Goal: Information Seeking & Learning: Learn about a topic

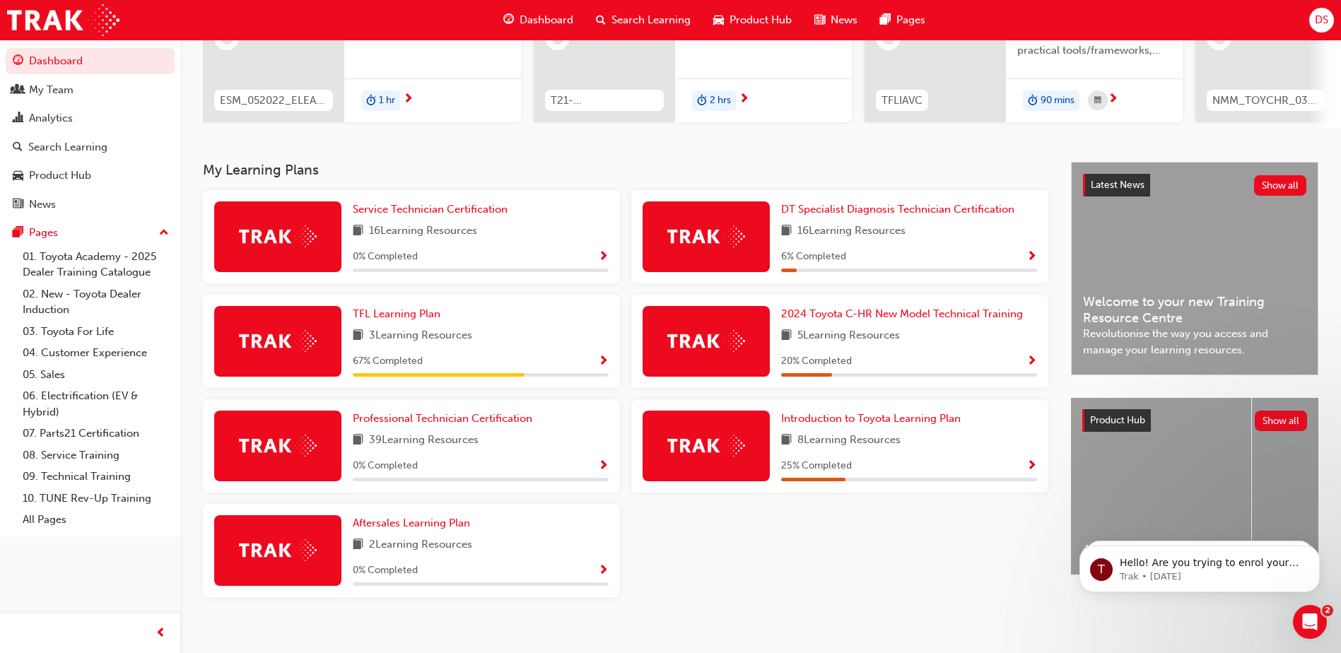
scroll to position [217, 0]
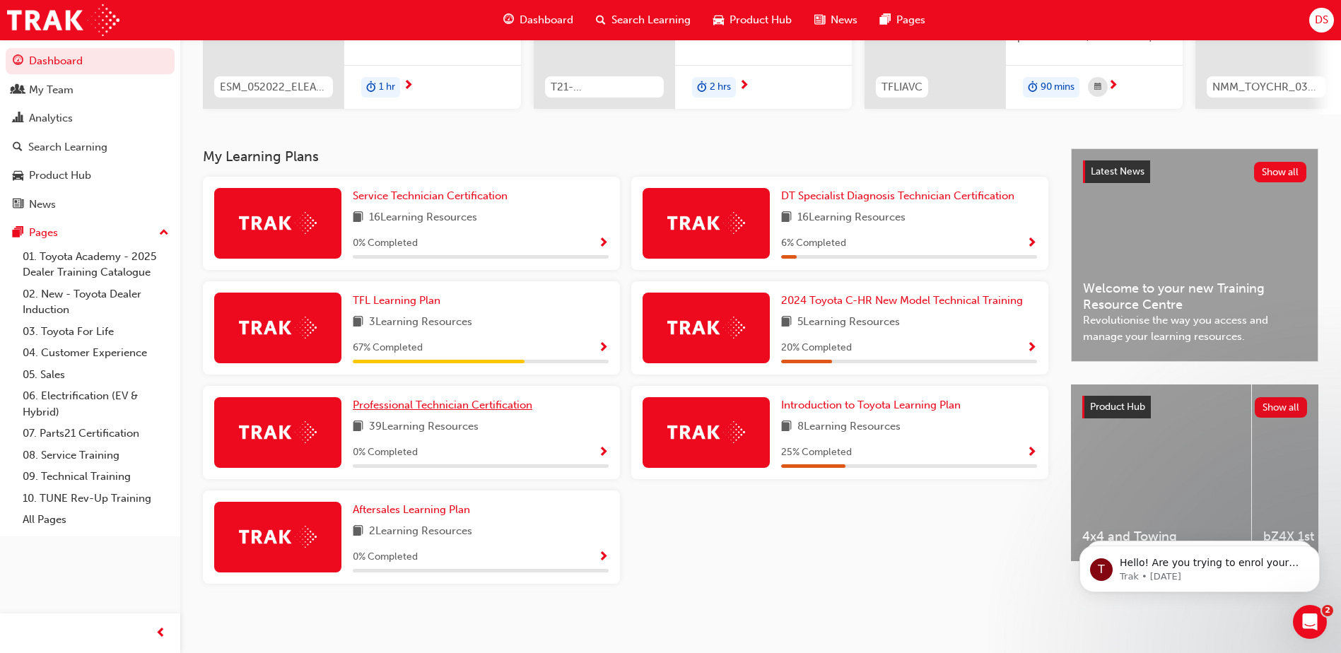
click at [436, 406] on span "Professional Technician Certification" at bounding box center [443, 405] width 180 height 13
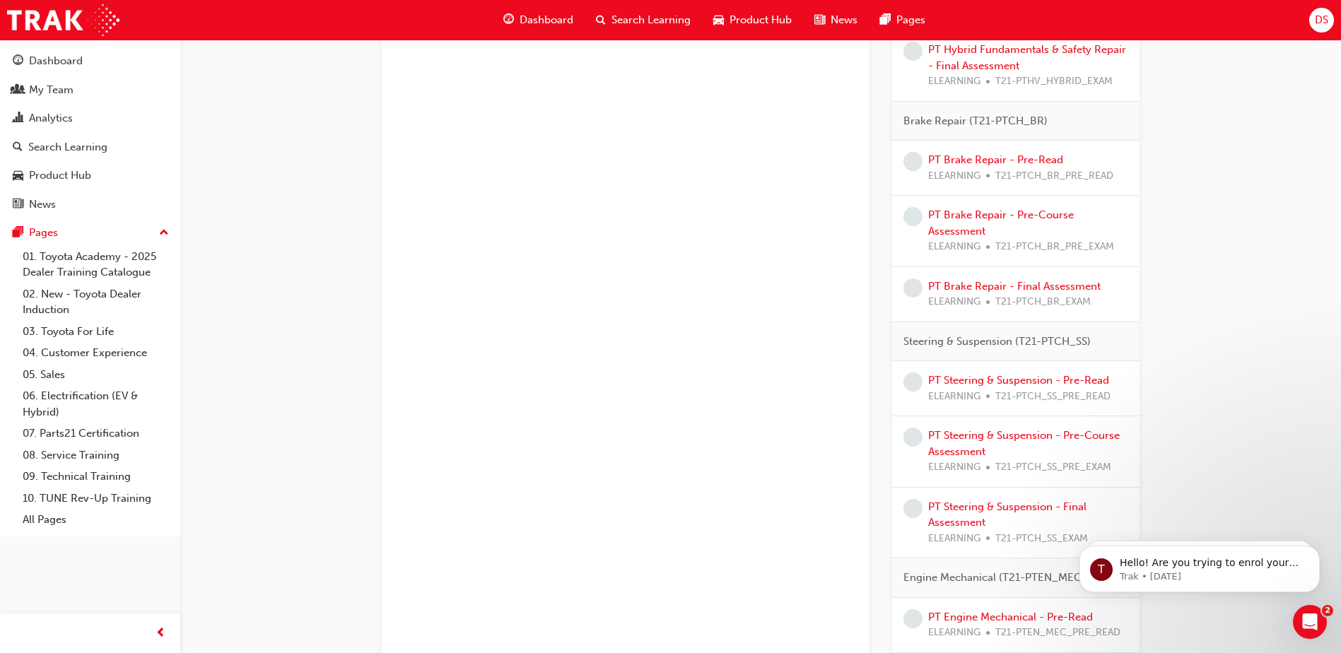
scroll to position [1060, 0]
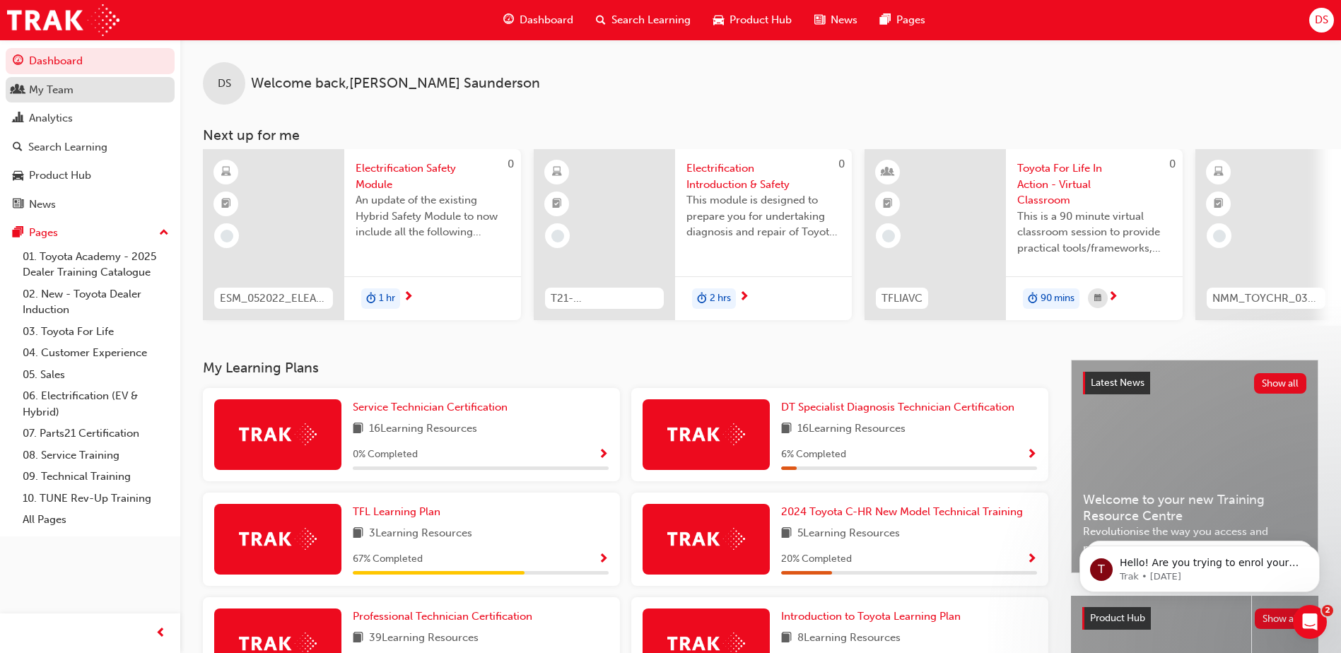
click at [51, 84] on div "My Team" at bounding box center [51, 90] width 45 height 16
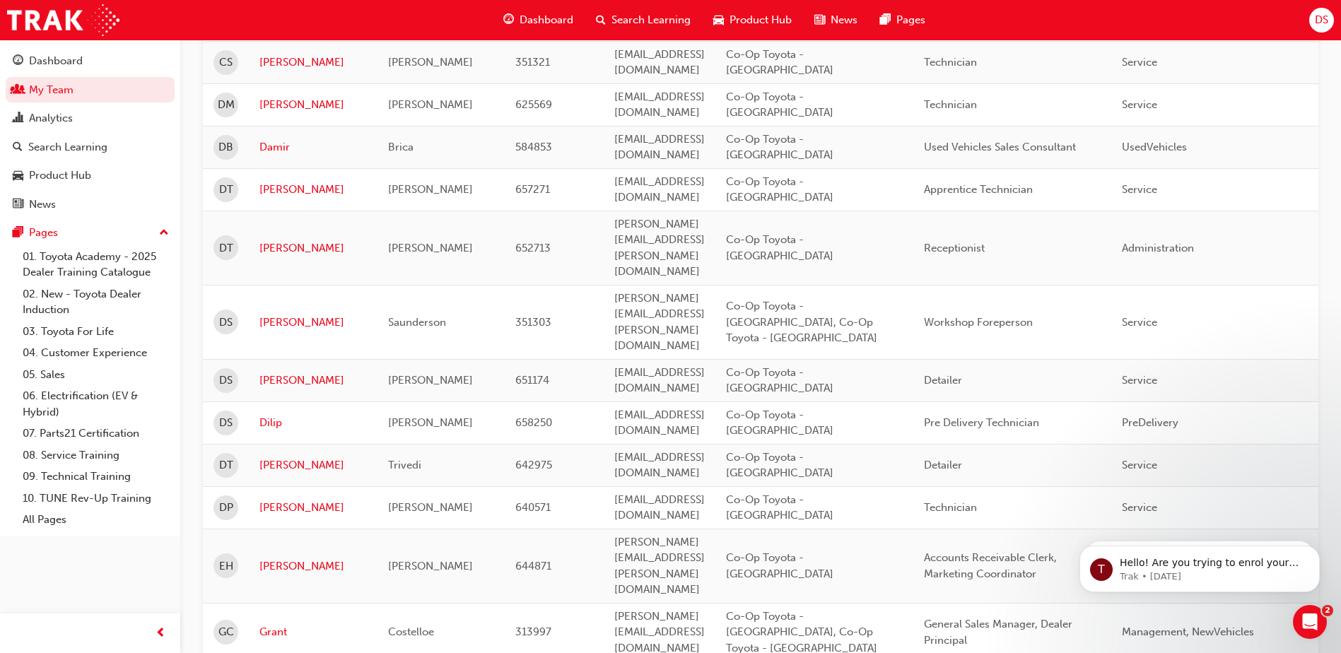
scroll to position [1201, 0]
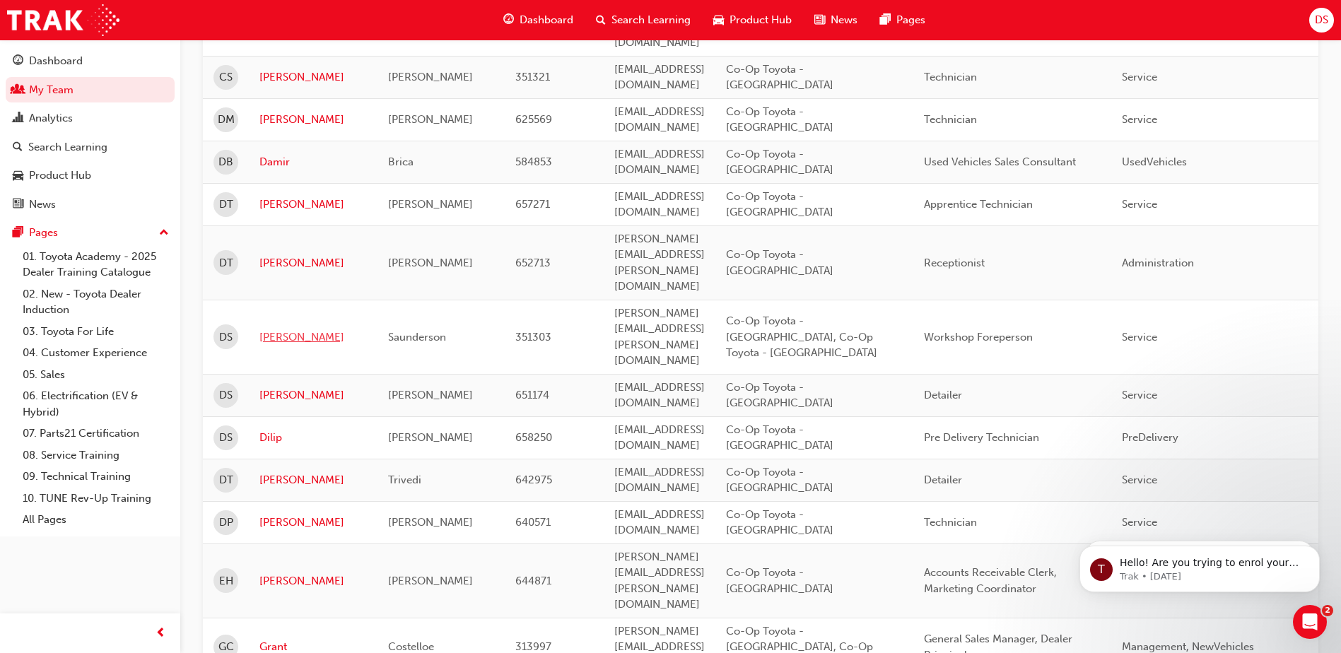
click at [270, 329] on link "[PERSON_NAME]" at bounding box center [312, 337] width 107 height 16
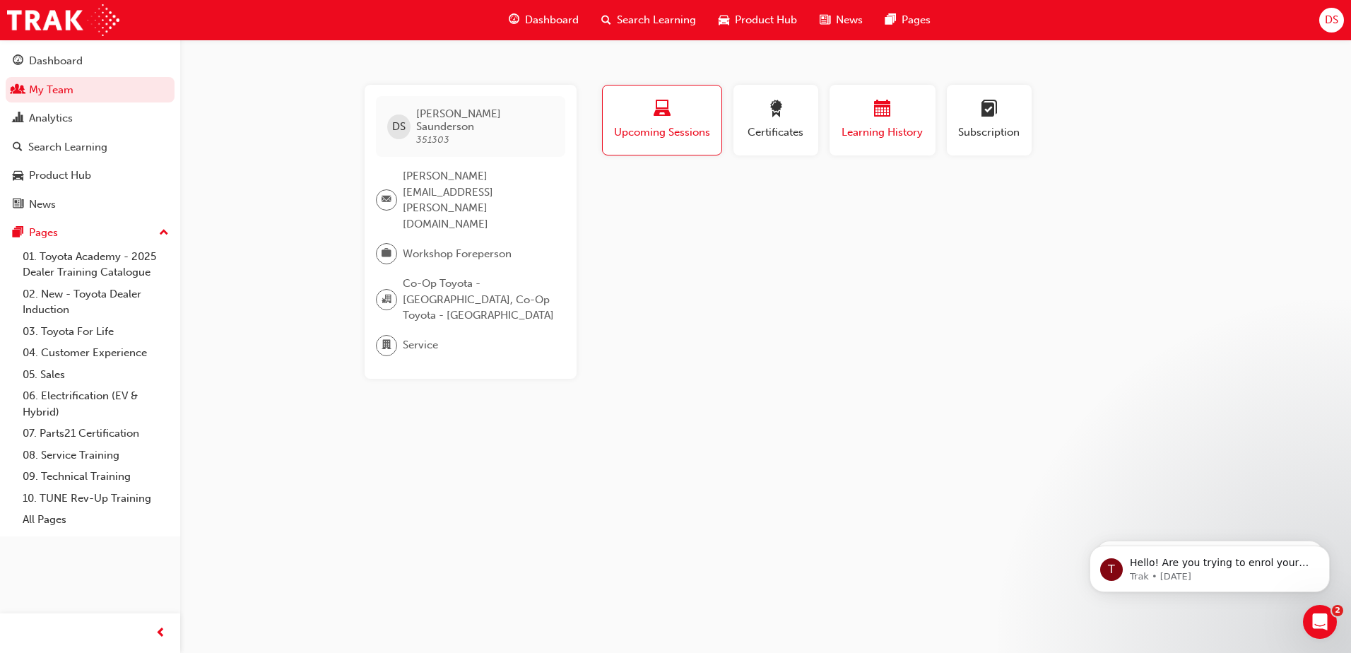
click at [903, 123] on div "Learning History" at bounding box center [882, 120] width 85 height 40
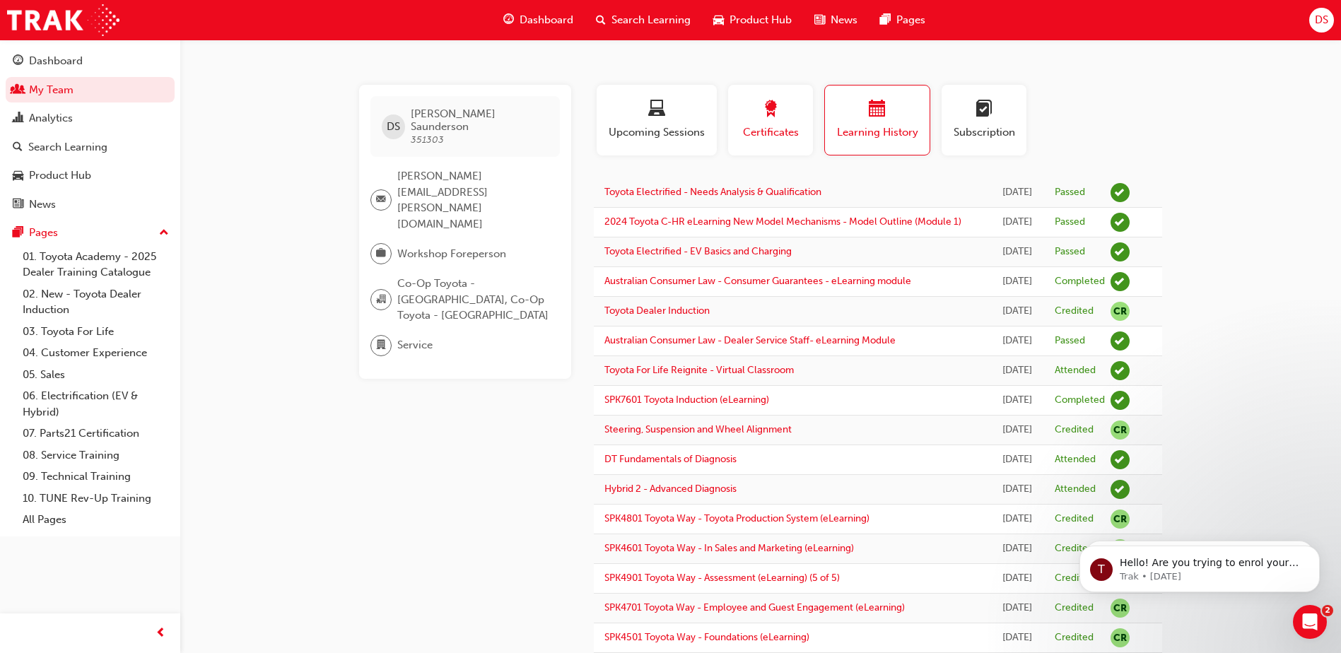
click at [764, 119] on span "award-icon" at bounding box center [770, 109] width 17 height 19
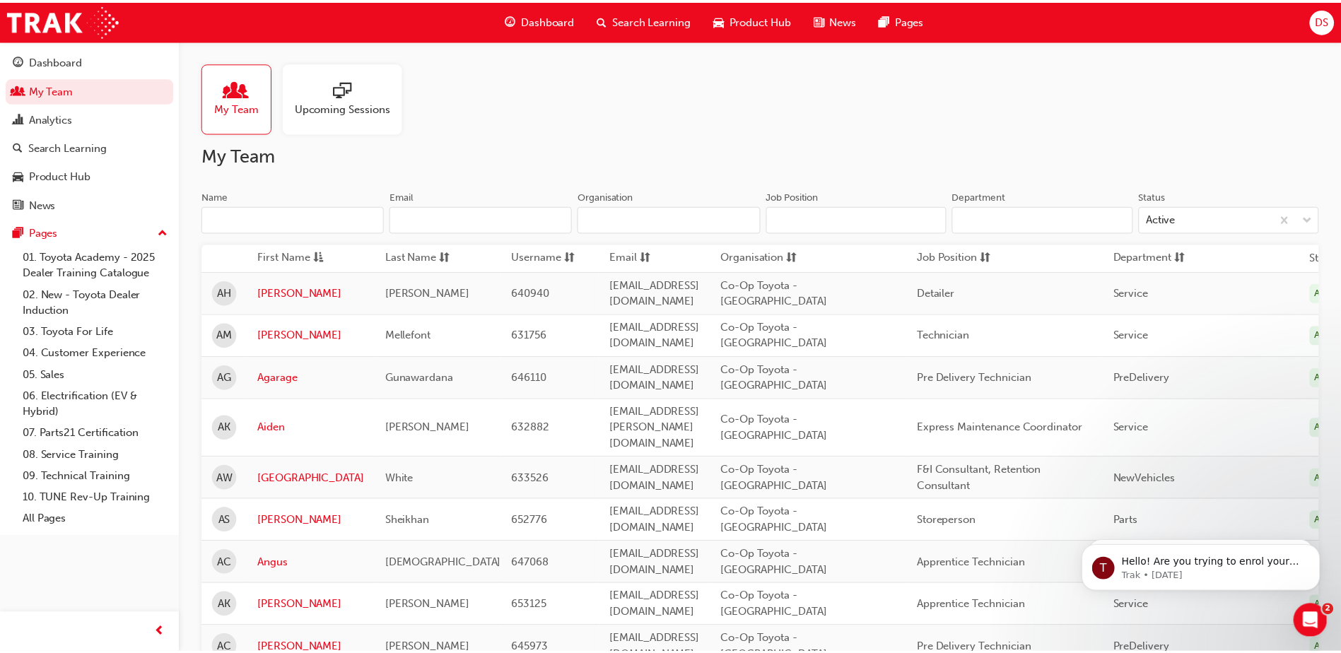
scroll to position [1201, 0]
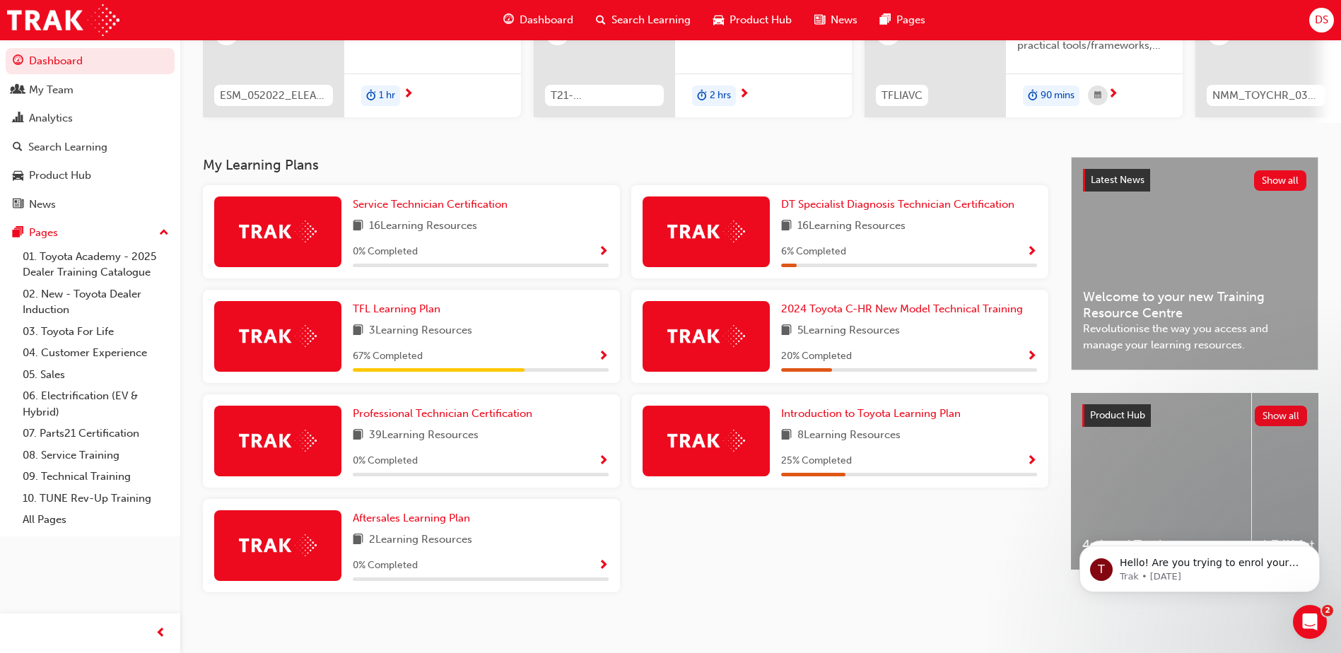
scroll to position [217, 0]
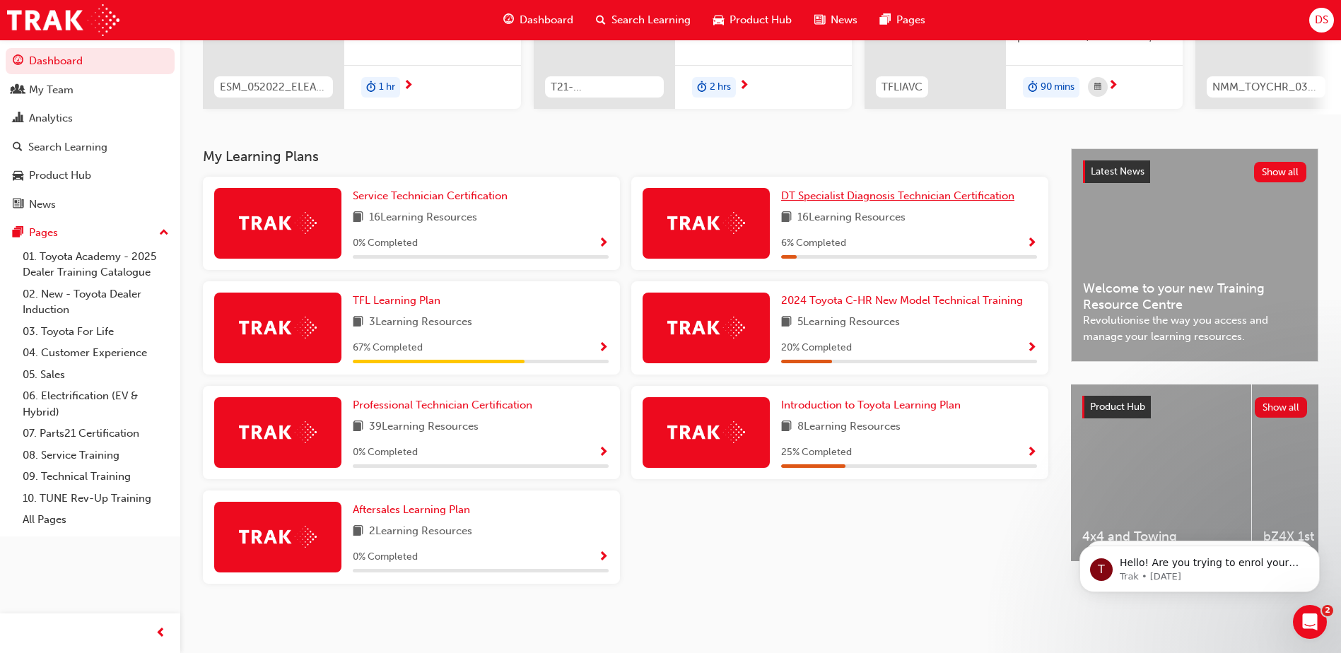
click at [911, 196] on span "DT Specialist Diagnosis Technician Certification" at bounding box center [897, 195] width 233 height 13
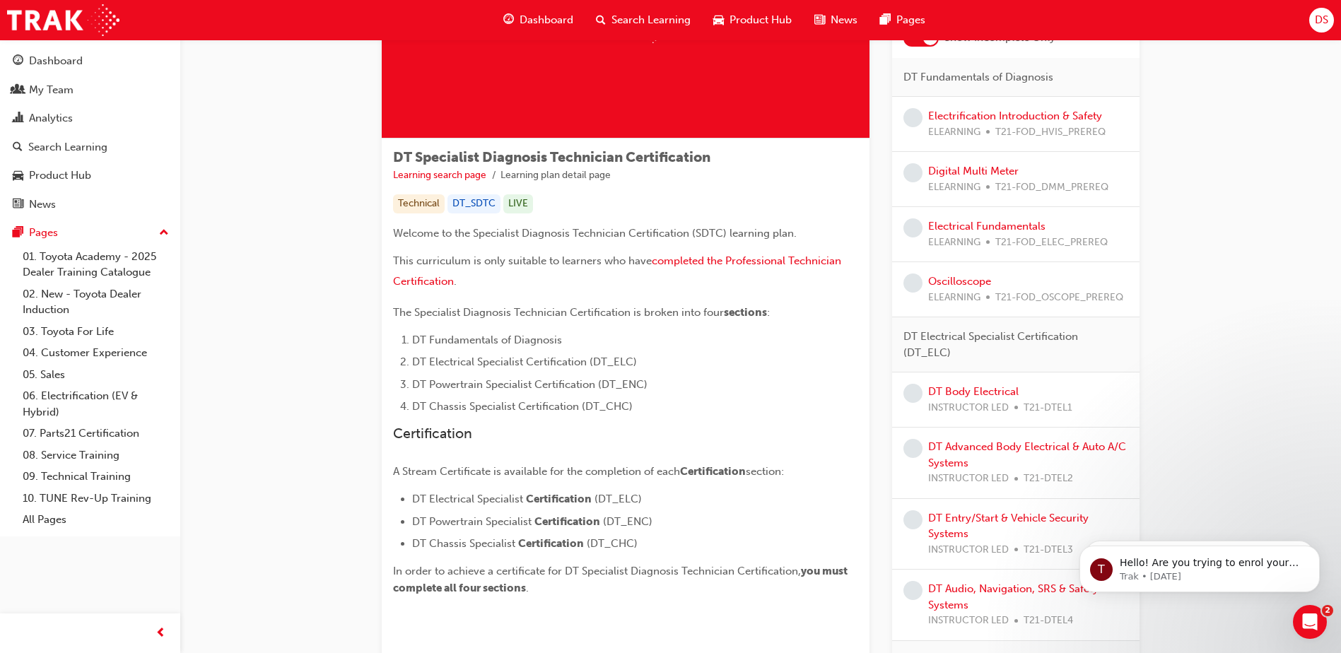
scroll to position [98, 0]
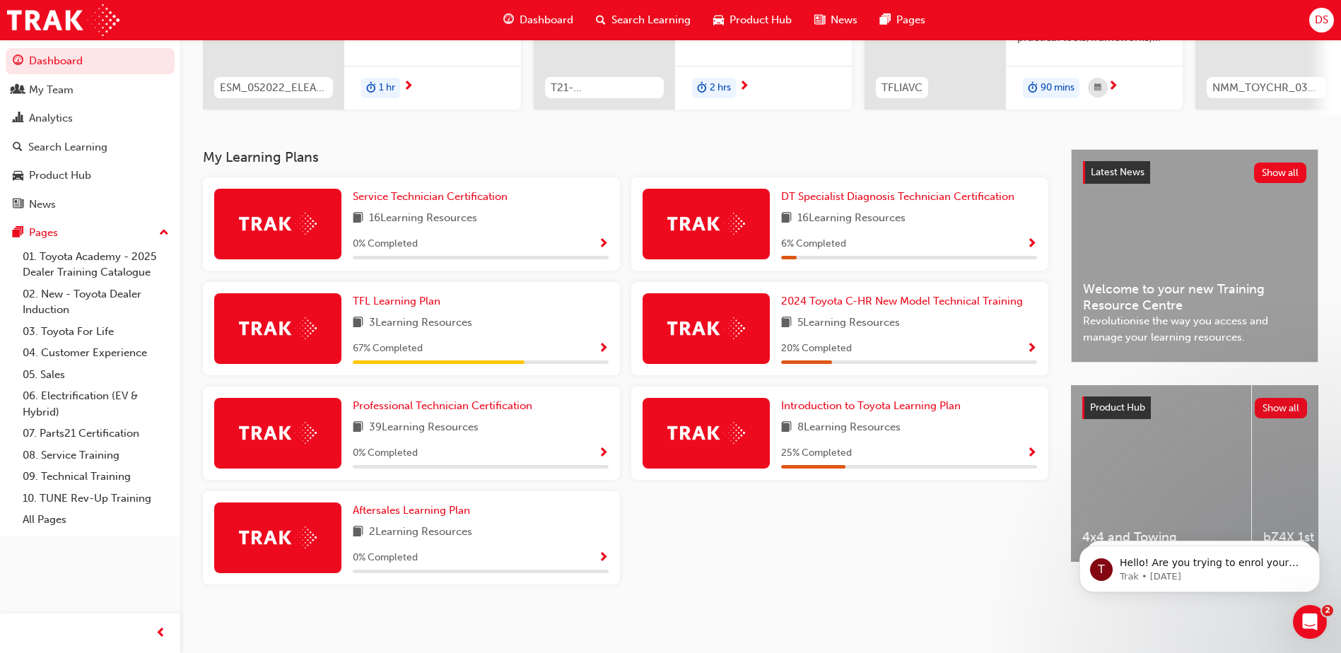
scroll to position [217, 0]
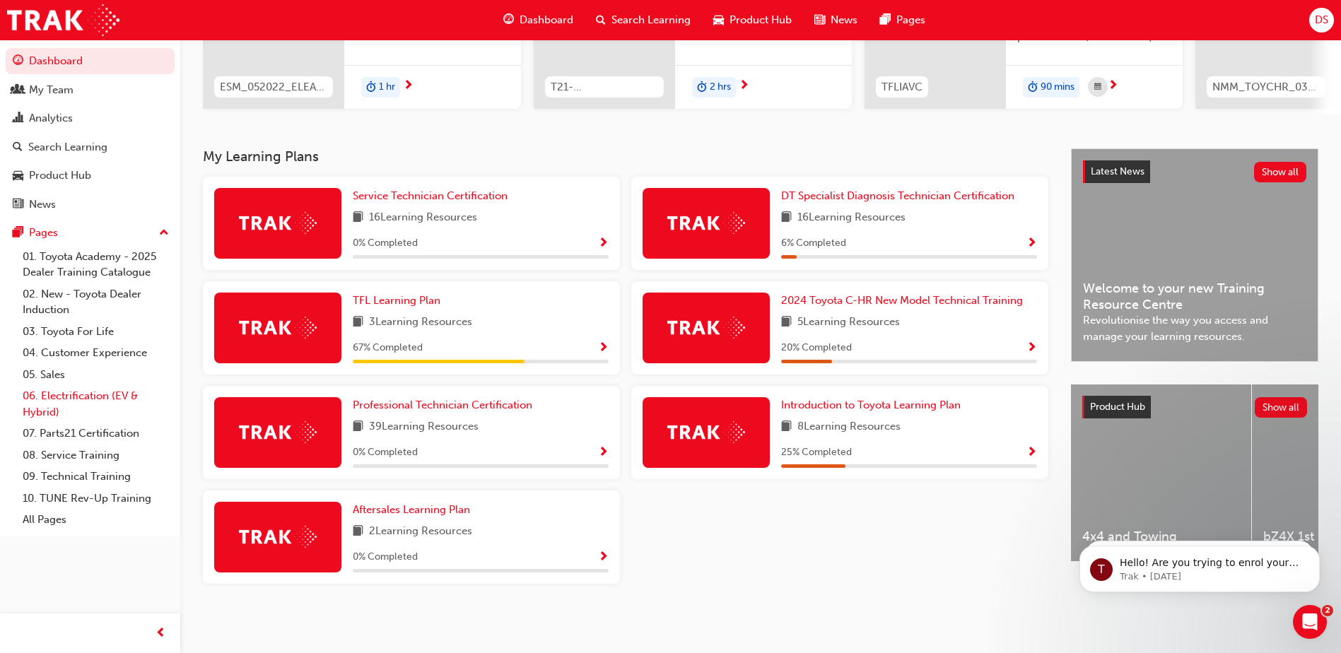
click at [83, 396] on link "06. Electrification (EV & Hybrid)" at bounding box center [96, 403] width 158 height 37
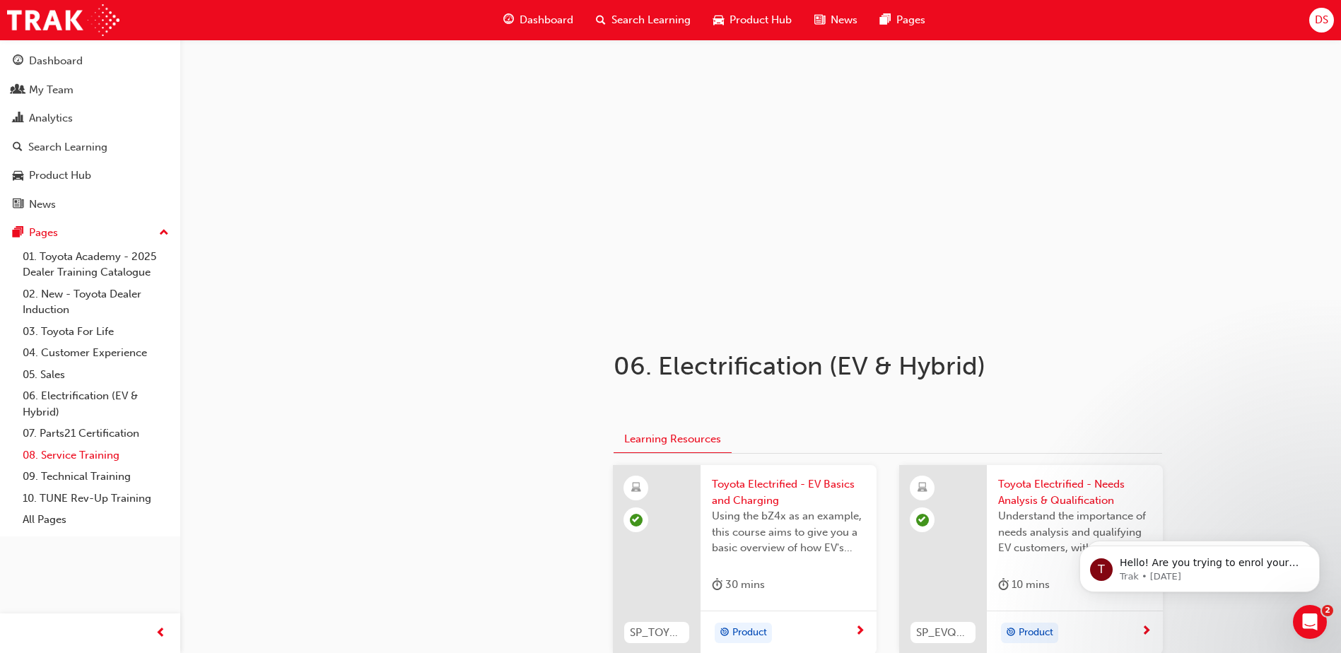
click at [80, 459] on link "08. Service Training" at bounding box center [96, 456] width 158 height 22
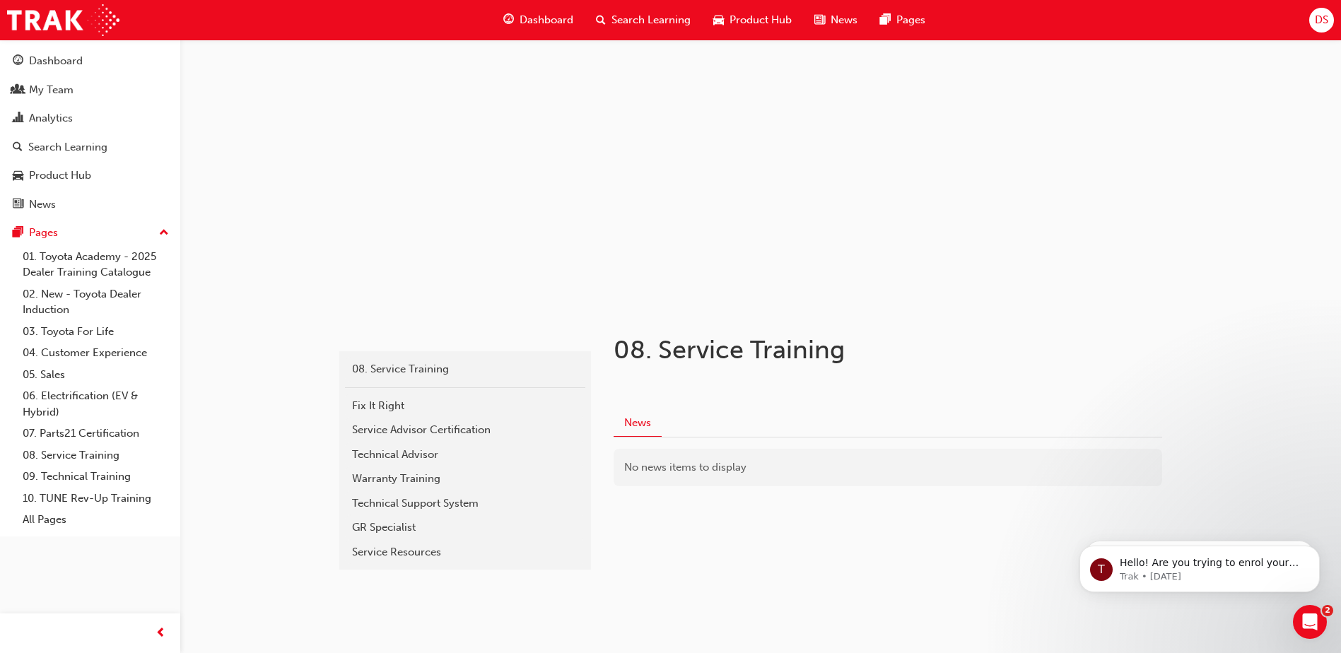
scroll to position [25, 0]
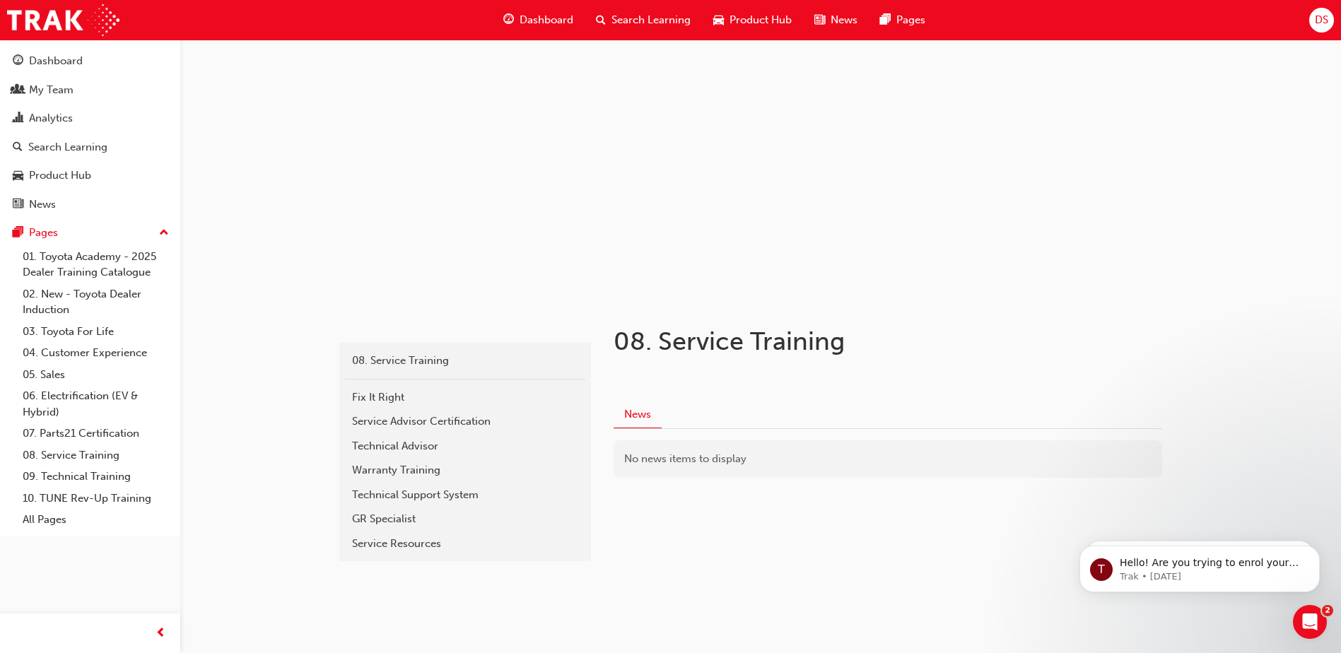
click at [418, 445] on div "Technical Advisor" at bounding box center [465, 446] width 226 height 16
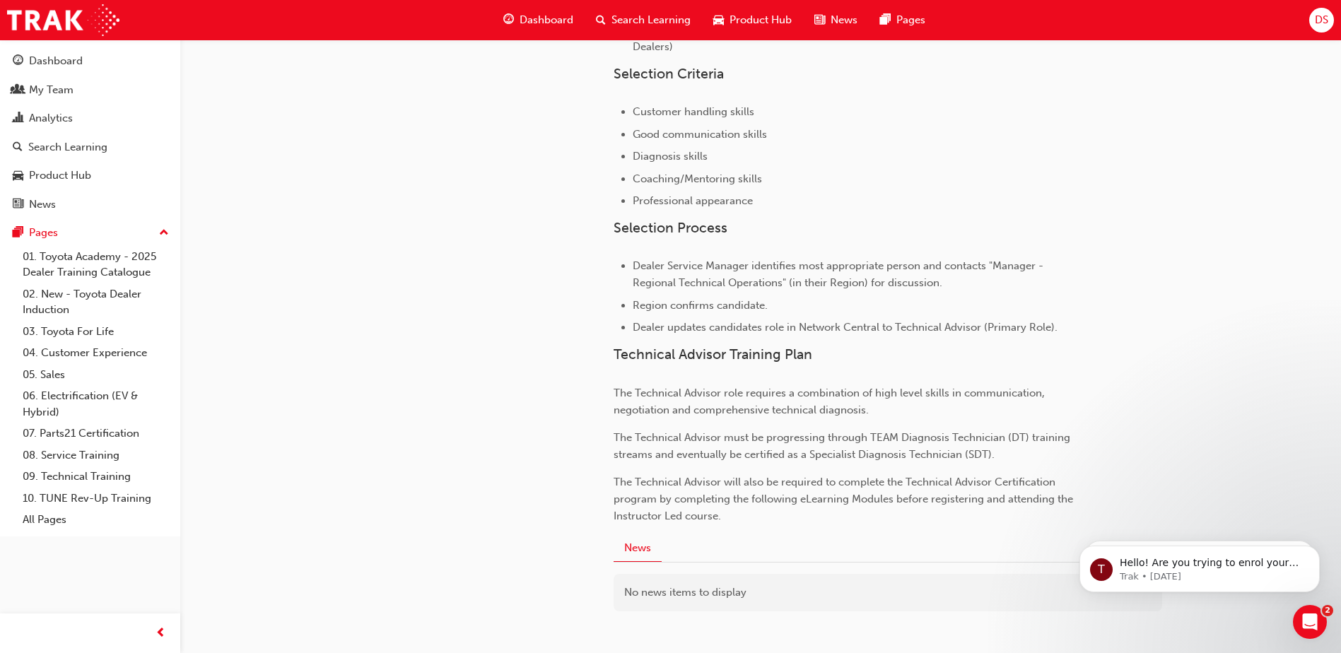
scroll to position [630, 0]
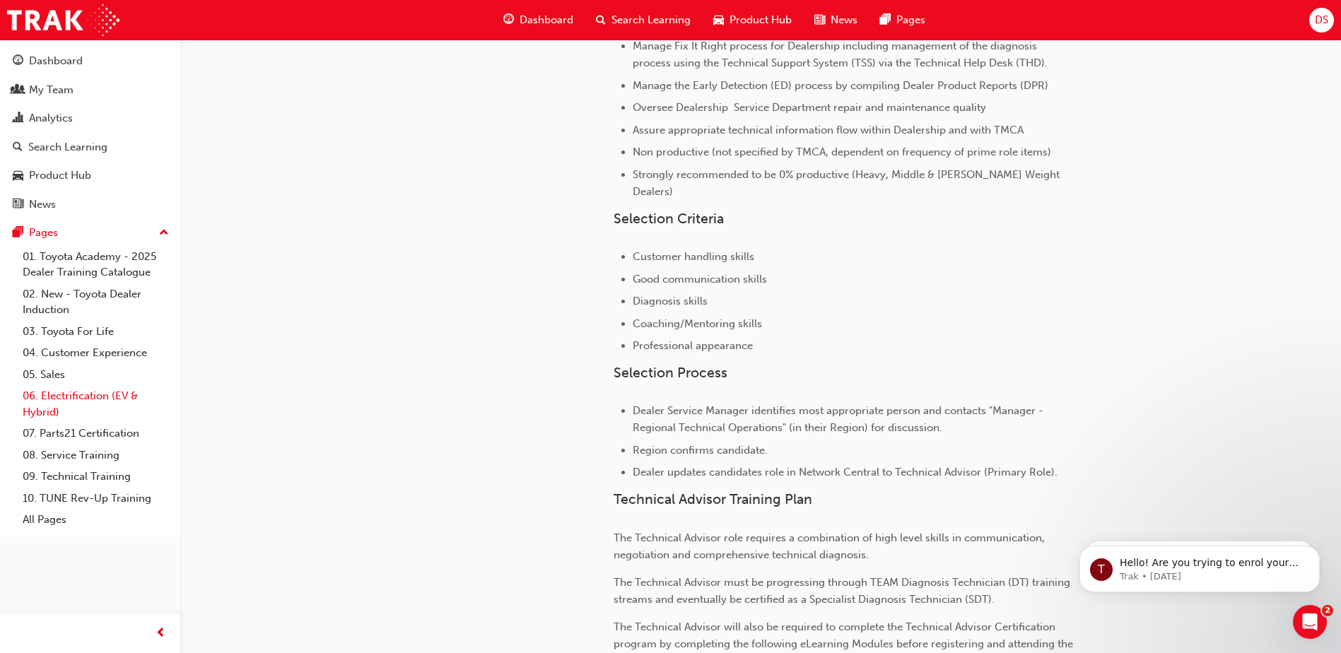
click at [67, 396] on link "06. Electrification (EV & Hybrid)" at bounding box center [96, 403] width 158 height 37
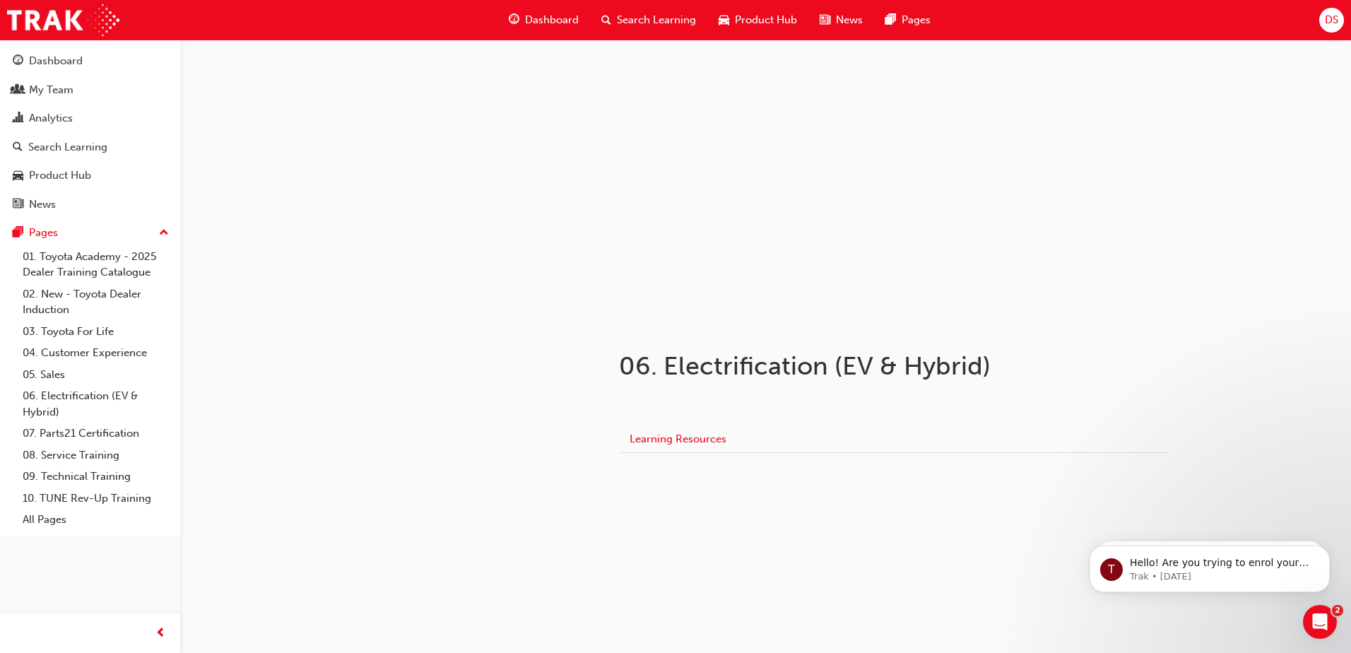
click at [711, 441] on button "Learning Resources" at bounding box center [678, 439] width 118 height 27
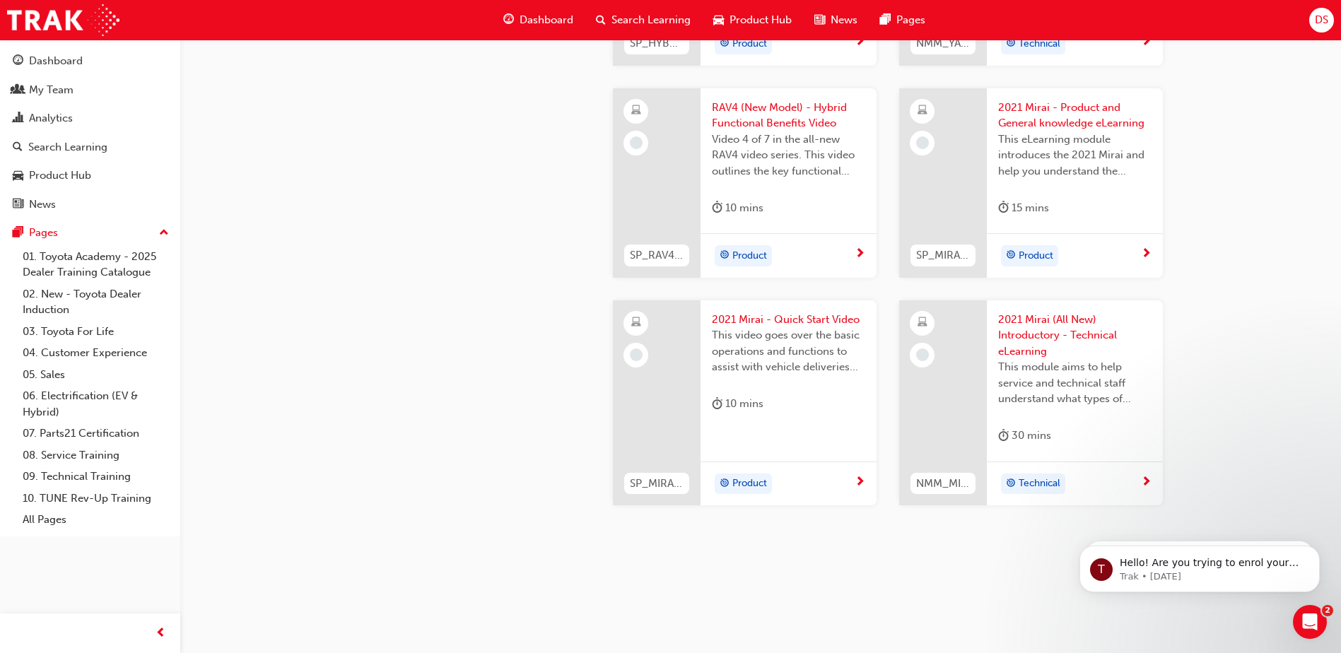
scroll to position [2365, 0]
